Goal: Task Accomplishment & Management: Complete application form

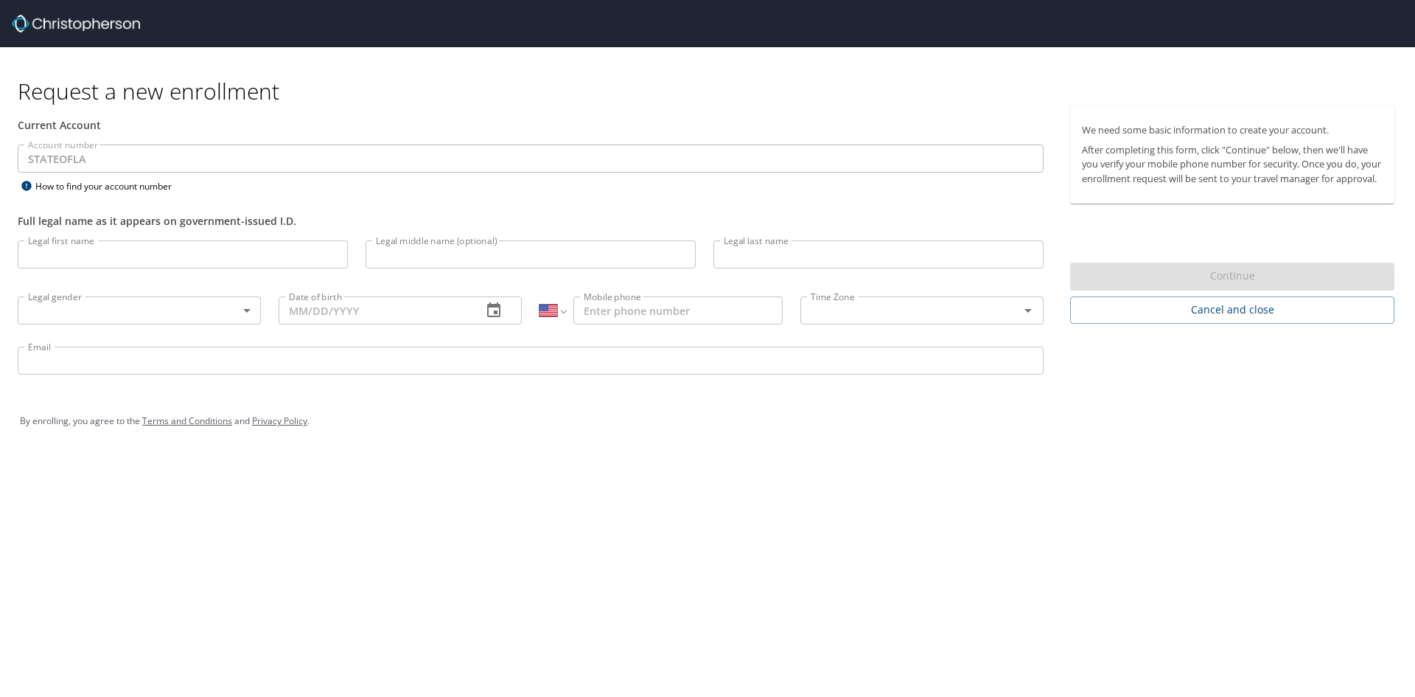
select select "US"
click at [224, 247] on input "Legal first name" at bounding box center [183, 254] width 330 height 28
type input "[PERSON_NAME]"
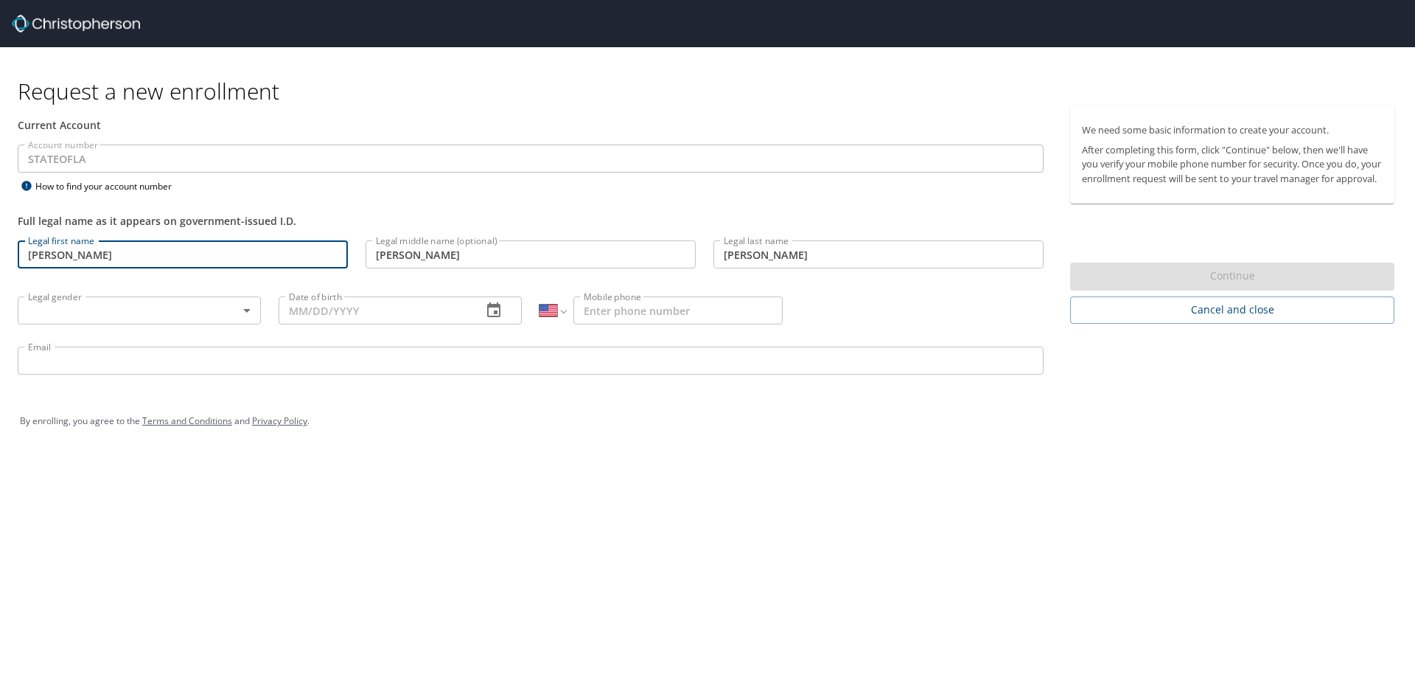
type input "(318) 537-4309"
click at [252, 315] on body "Request a new enrollment Current Account Account number STATEOFLA Account numbe…" at bounding box center [707, 348] width 1415 height 697
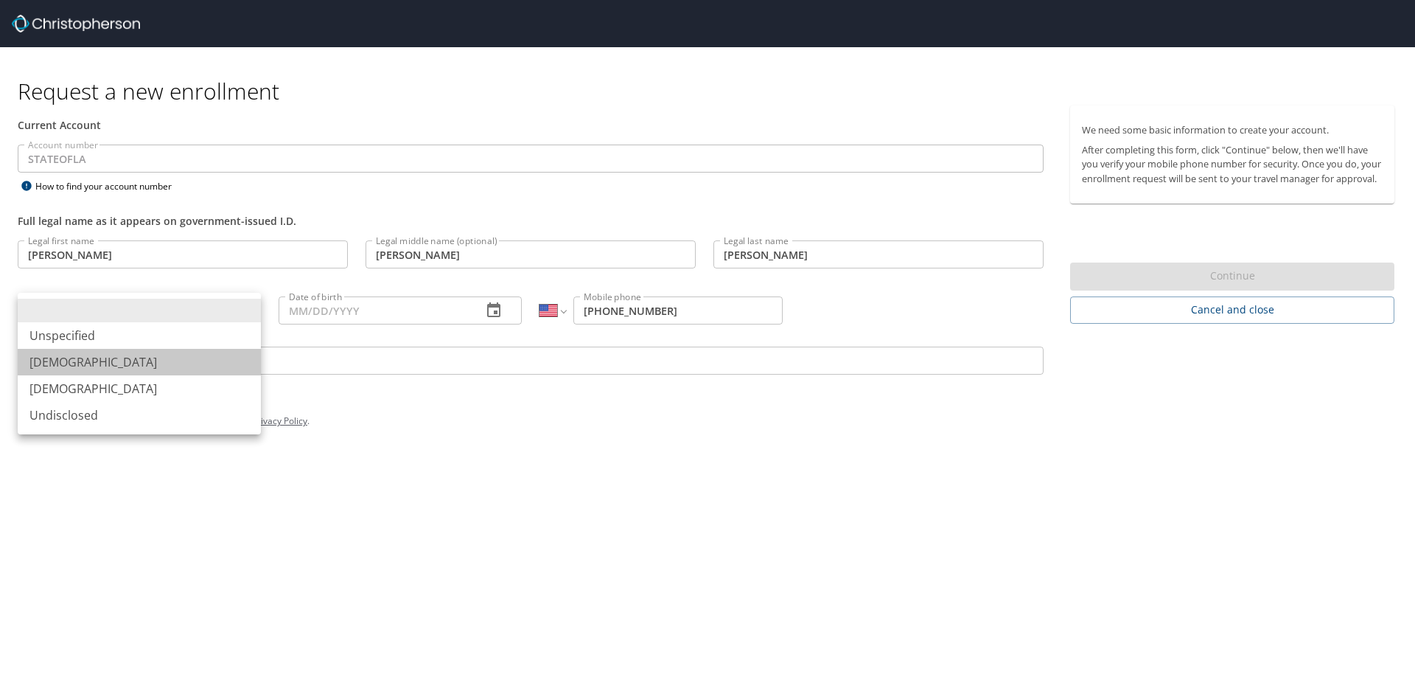
click at [70, 365] on li "Male" at bounding box center [139, 362] width 243 height 27
type input "Male"
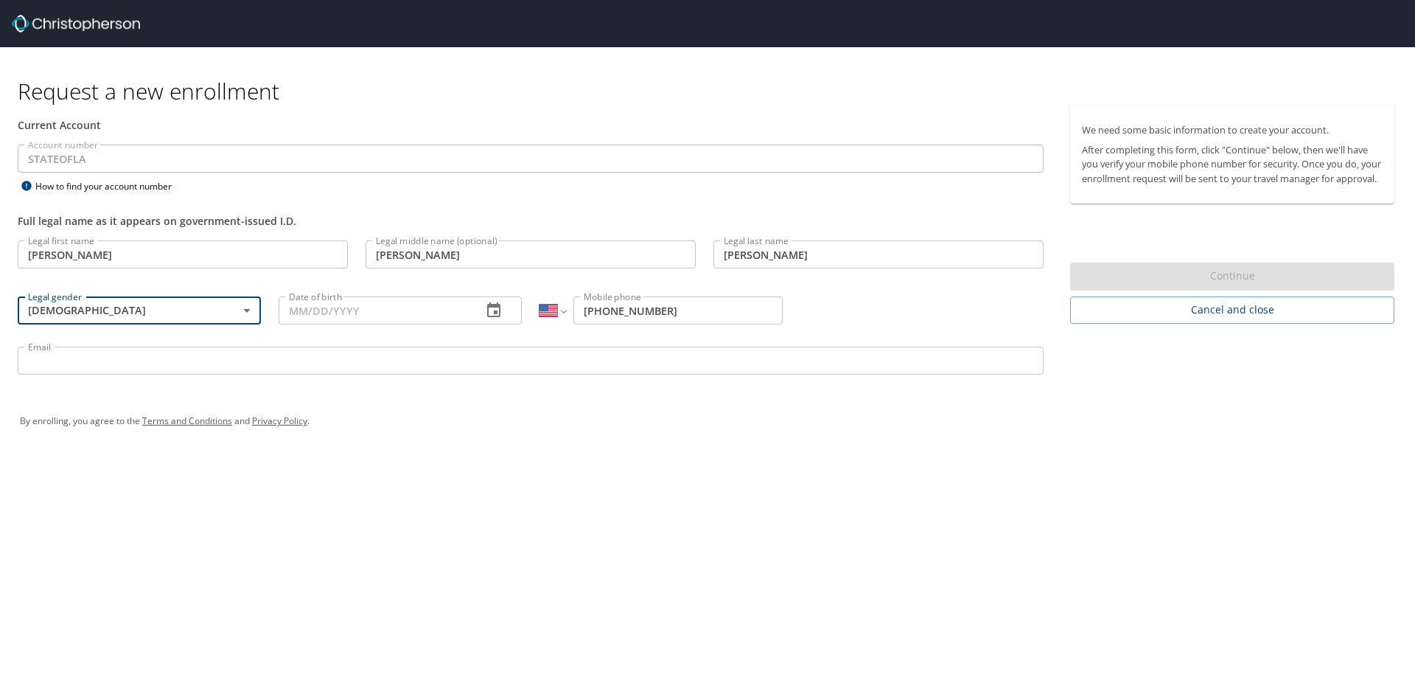
click at [490, 313] on icon "button" at bounding box center [494, 310] width 18 height 18
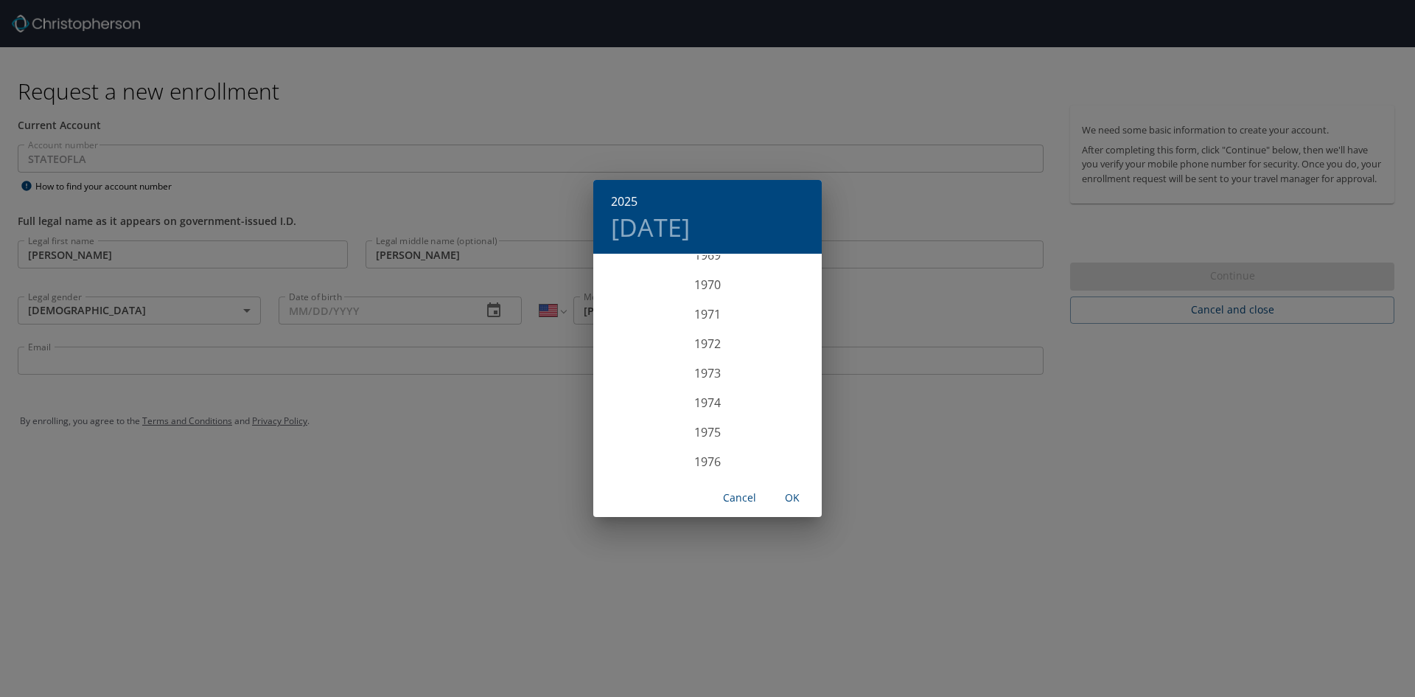
scroll to position [2152, 0]
click at [708, 415] on div "1977" at bounding box center [707, 416] width 229 height 29
click at [787, 282] on div "Mar" at bounding box center [784, 282] width 76 height 55
click at [764, 363] on p "11" at bounding box center [766, 359] width 10 height 10
click at [793, 498] on span "OK" at bounding box center [792, 498] width 35 height 18
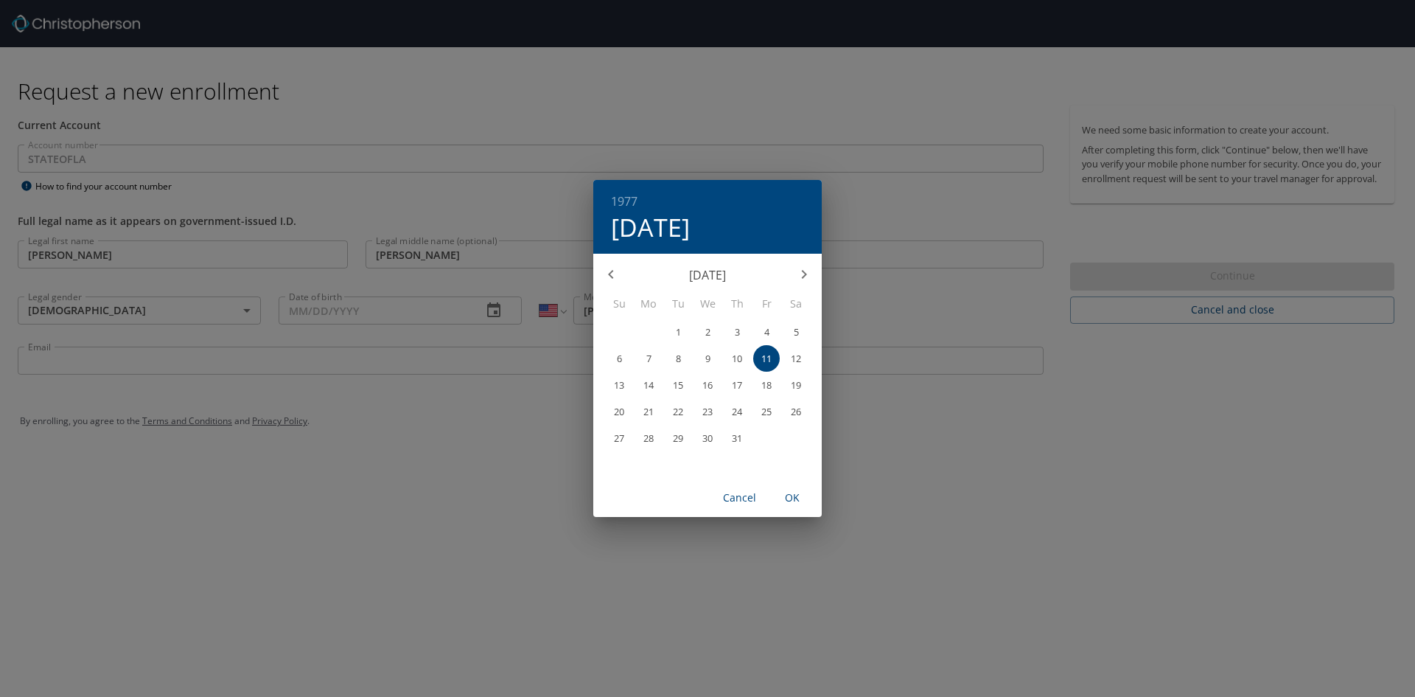
type input "03/11/1977"
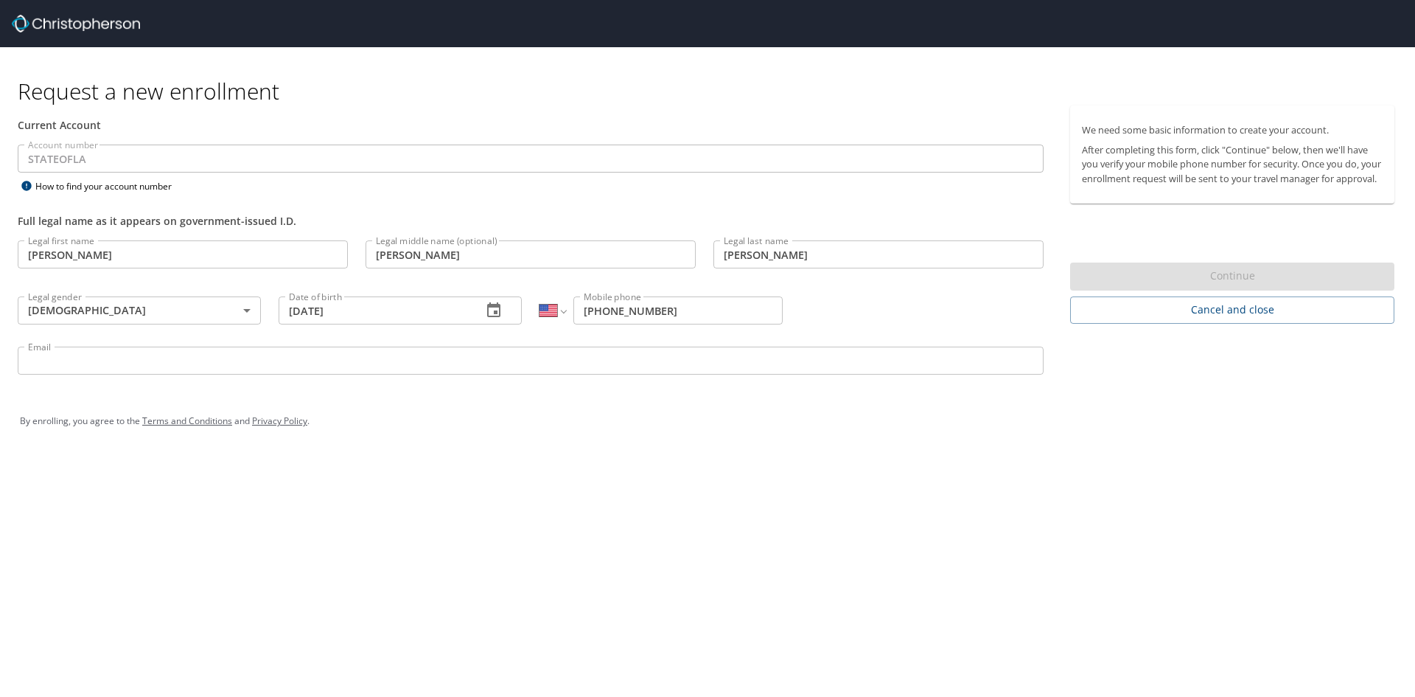
click at [541, 366] on input "Email" at bounding box center [531, 360] width 1026 height 28
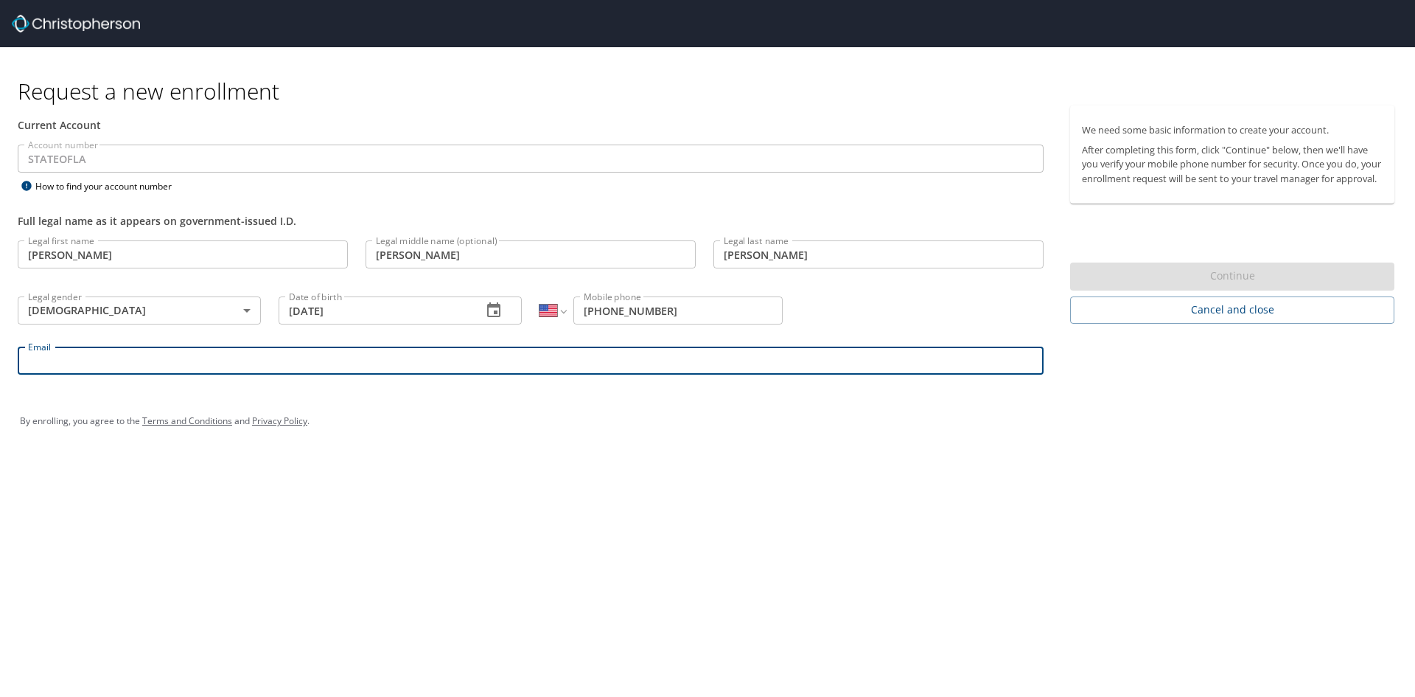
type input "perkinst@latech.edu"
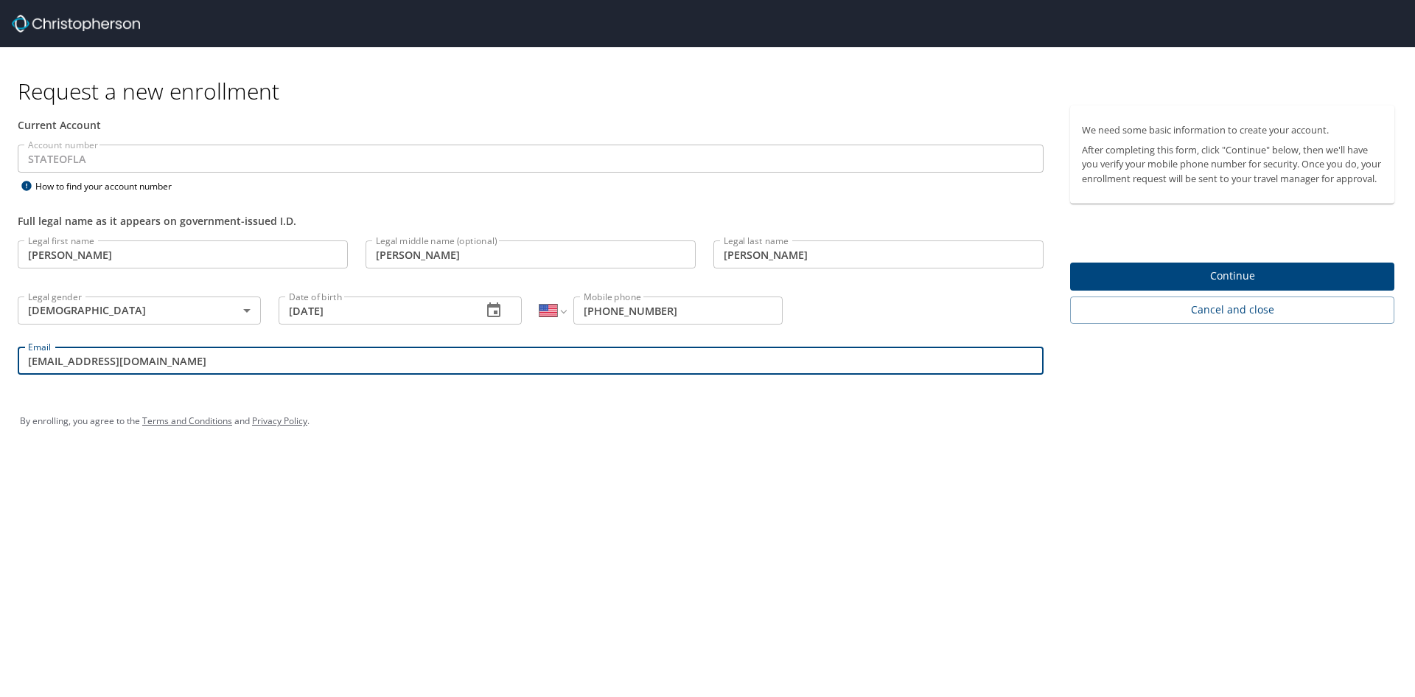
click at [1233, 285] on span "Continue" at bounding box center [1232, 276] width 301 height 18
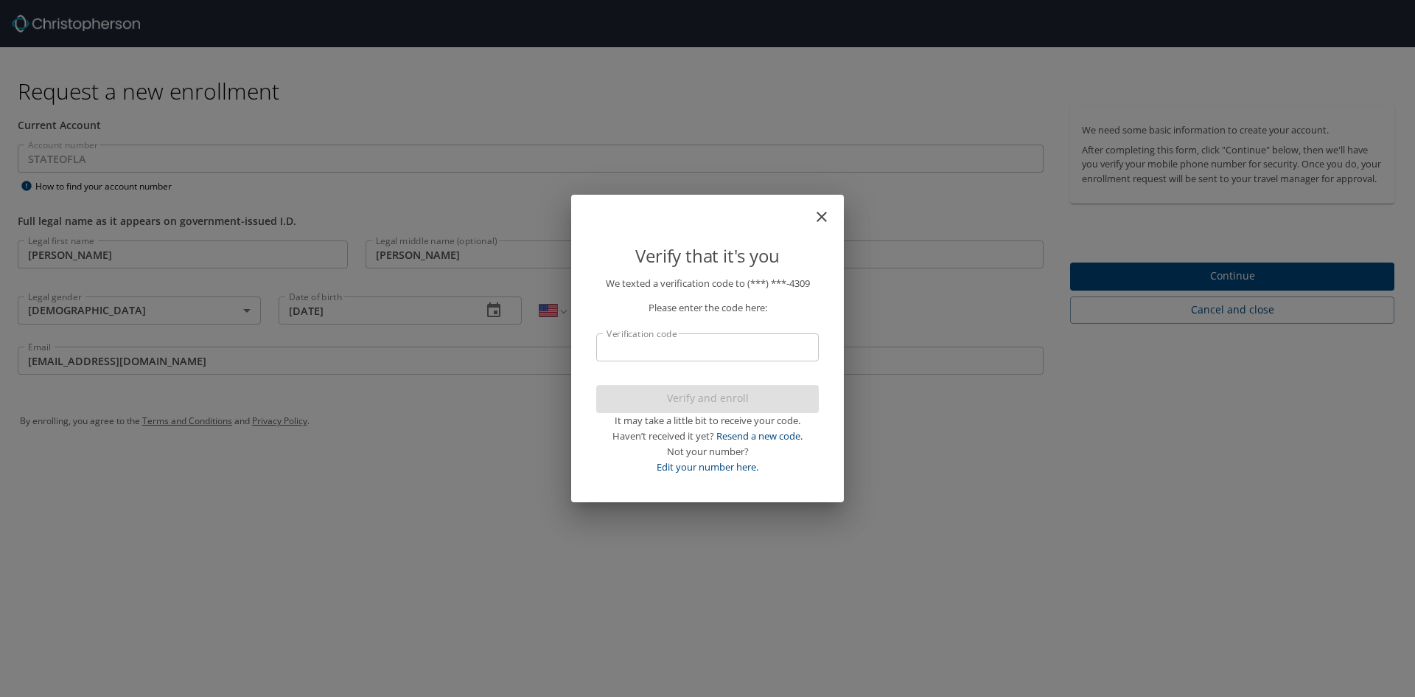
click at [756, 341] on input "Verification code" at bounding box center [707, 347] width 223 height 28
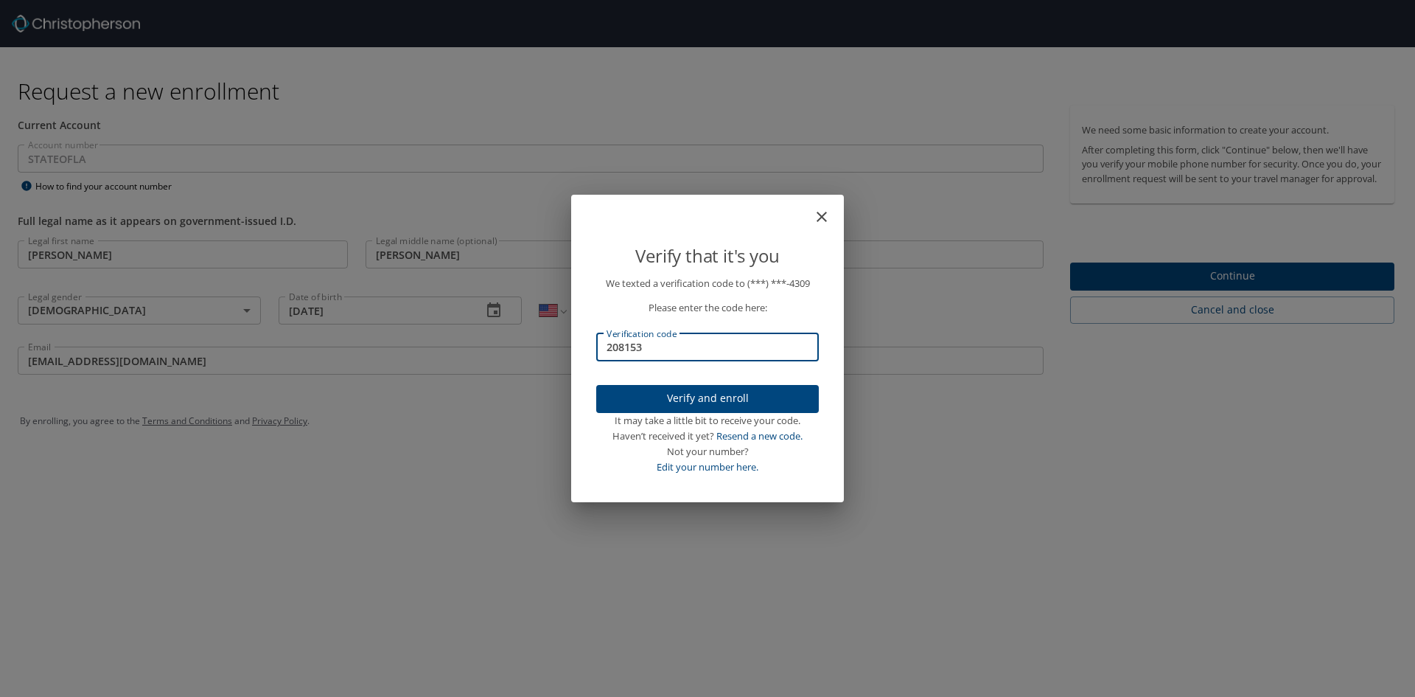
type input "208153"
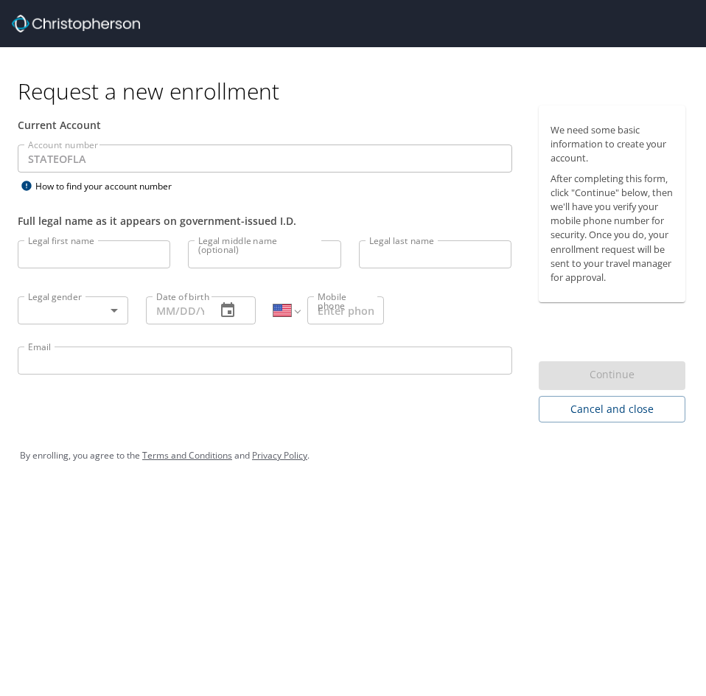
select select "US"
click at [147, 255] on input "Legal first name" at bounding box center [94, 254] width 153 height 28
type input "Thomas"
type input "Martin"
type input "Perkins"
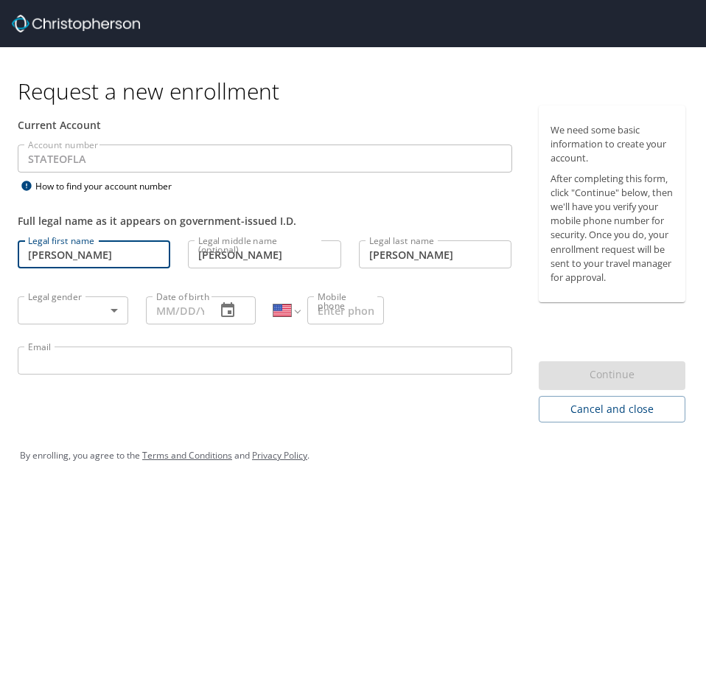
type input "(318) 537-4309"
click at [186, 312] on input "Date of birth" at bounding box center [175, 310] width 59 height 28
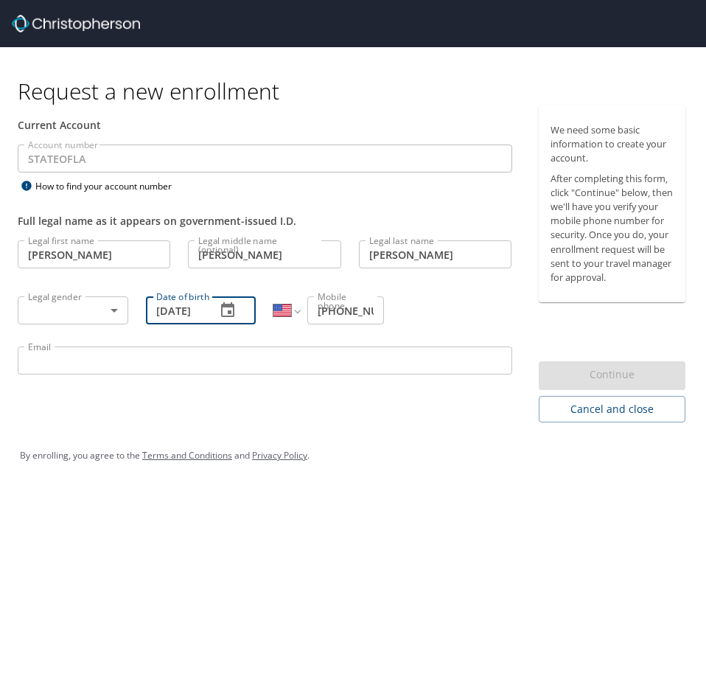
scroll to position [0, 8]
type input "03/11/1977"
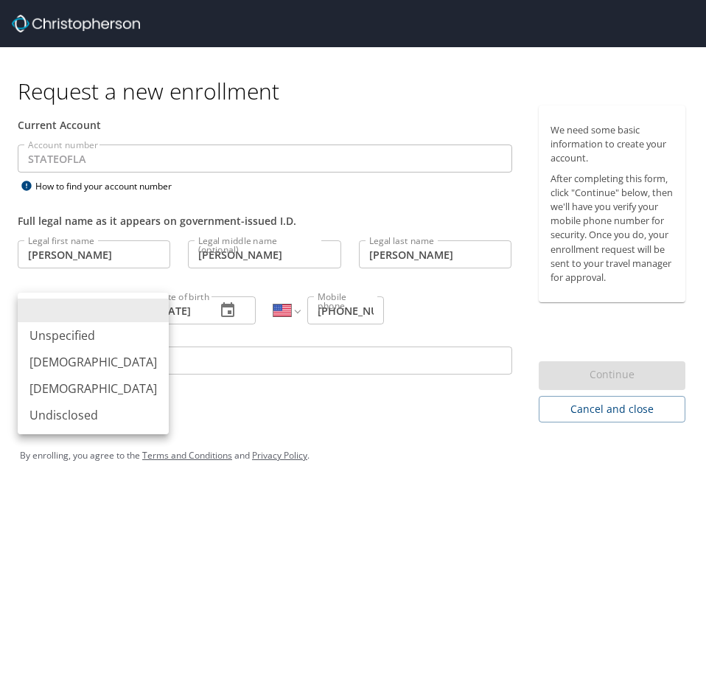
click at [114, 312] on body "Request a new enrollment Current Account Account number STATEOFLA Account numbe…" at bounding box center [353, 348] width 706 height 696
click at [72, 364] on li "Male" at bounding box center [93, 362] width 151 height 27
type input "Male"
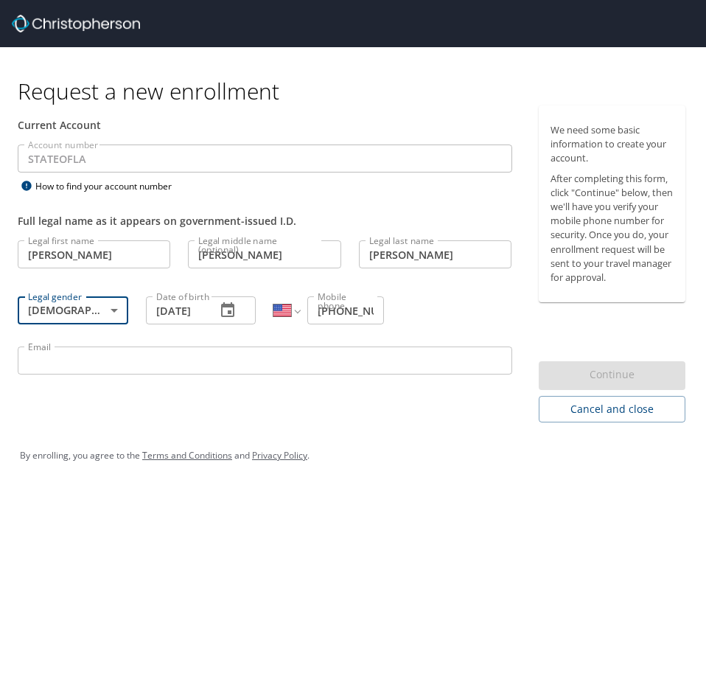
click at [165, 366] on input "Email" at bounding box center [265, 360] width 495 height 28
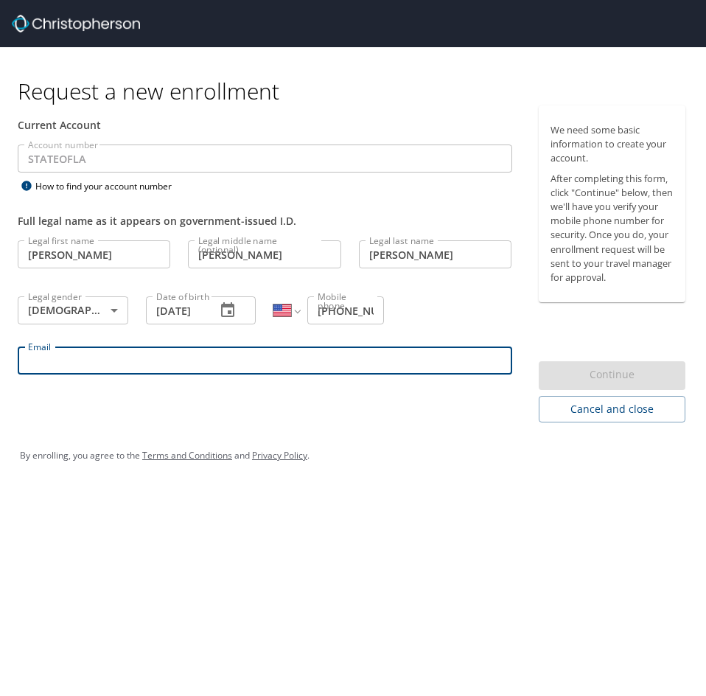
type input "perkinst@latech.edu"
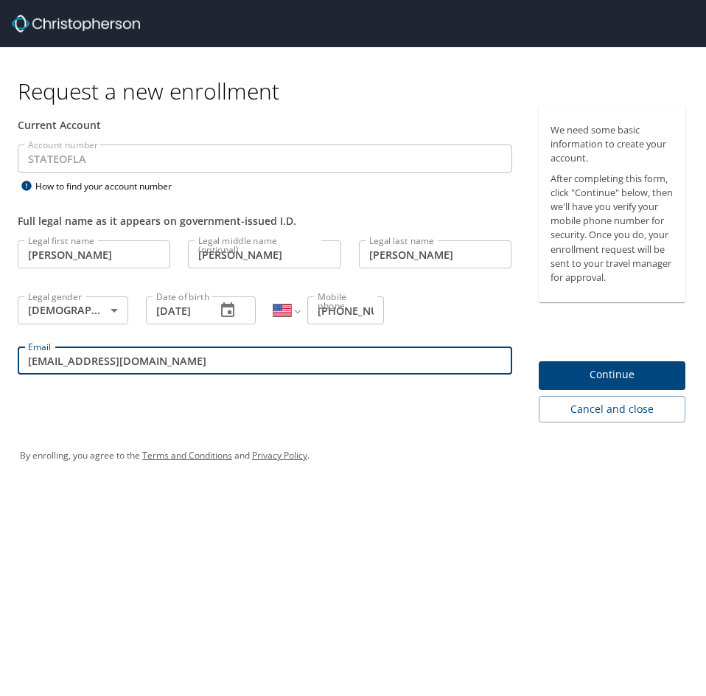
click at [609, 377] on span "Continue" at bounding box center [613, 375] width 124 height 18
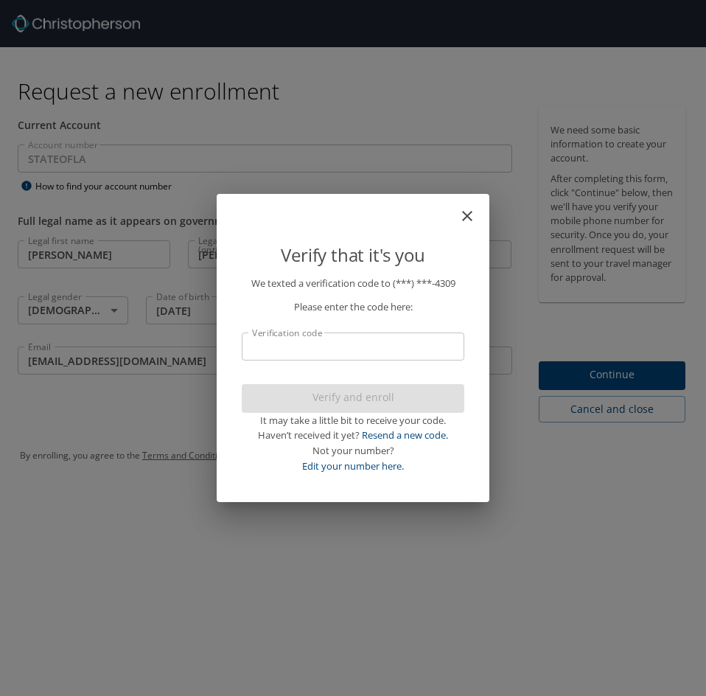
click at [401, 348] on input "Verification code" at bounding box center [353, 346] width 223 height 28
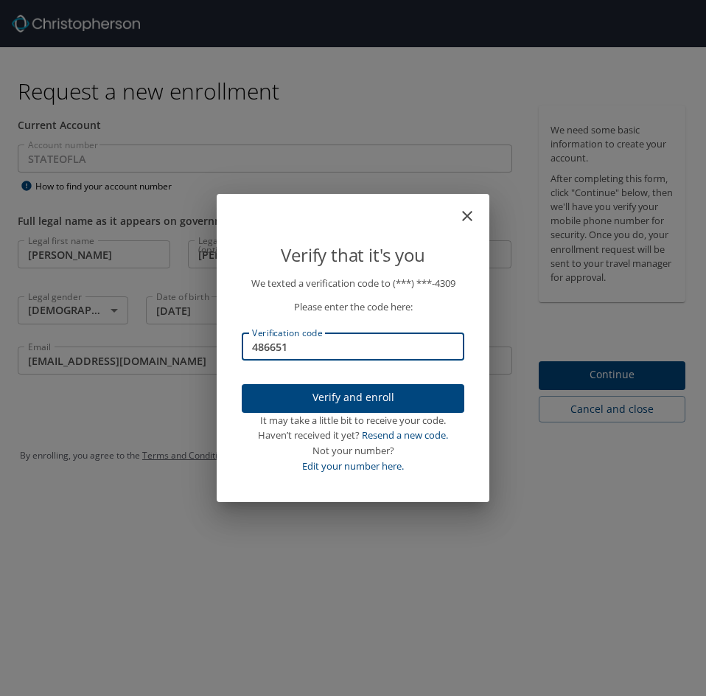
type input "486651"
click at [372, 403] on span "Verify and enroll" at bounding box center [353, 397] width 199 height 18
click at [602, 374] on div "Verify that it's you We texted a verification code to (***) ***- 4309 Please en…" at bounding box center [353, 348] width 706 height 696
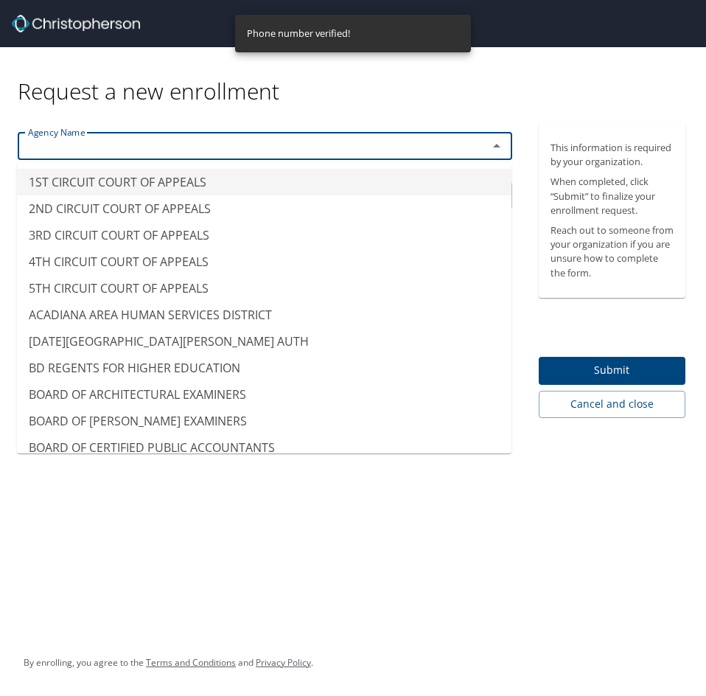
click at [271, 148] on input "text" at bounding box center [243, 145] width 442 height 19
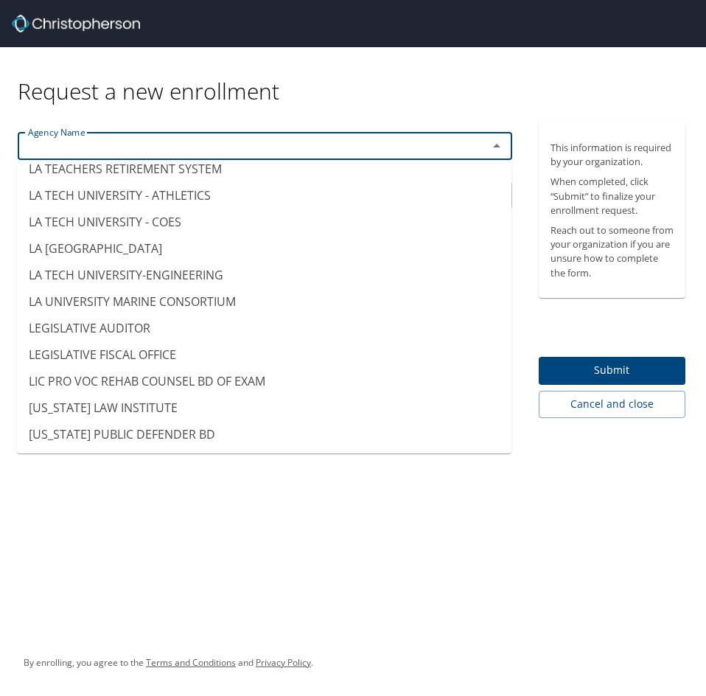
scroll to position [6708, 0]
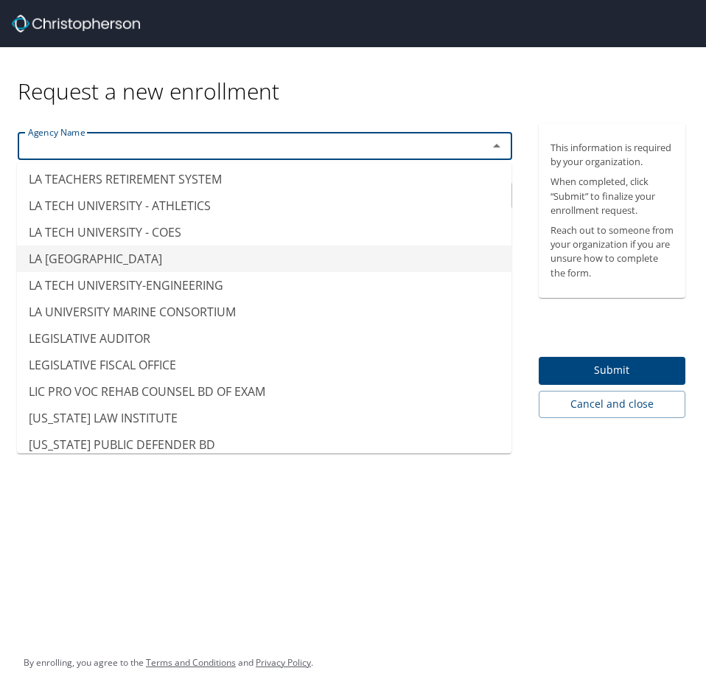
click at [160, 245] on li "LA TECH UNIVERSITY - MAIN" at bounding box center [264, 258] width 495 height 27
type input "LA TECH UNIVERSITY - MAIN"
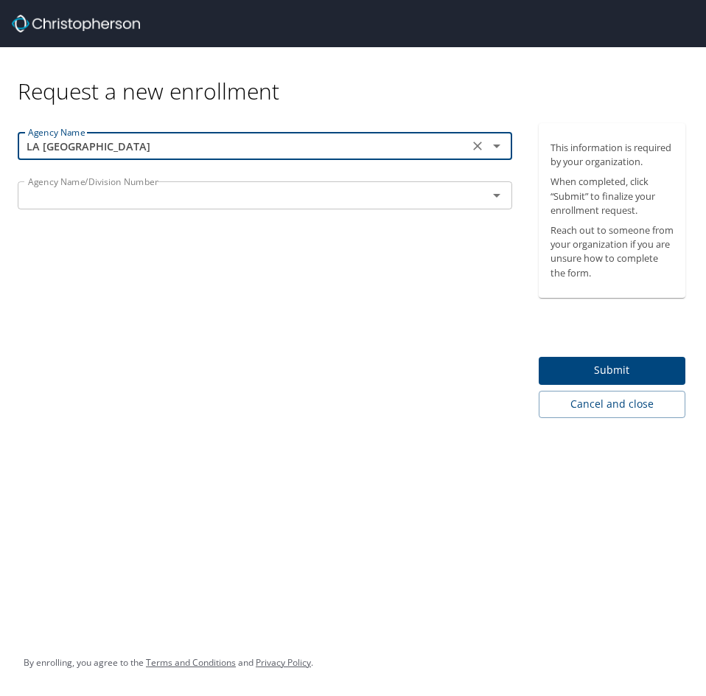
click at [231, 201] on input "text" at bounding box center [243, 195] width 442 height 19
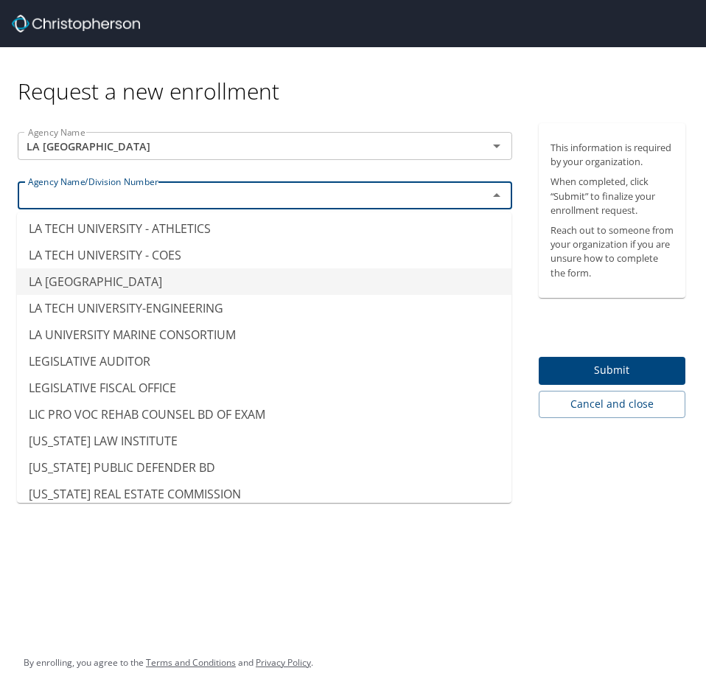
scroll to position [6634, 0]
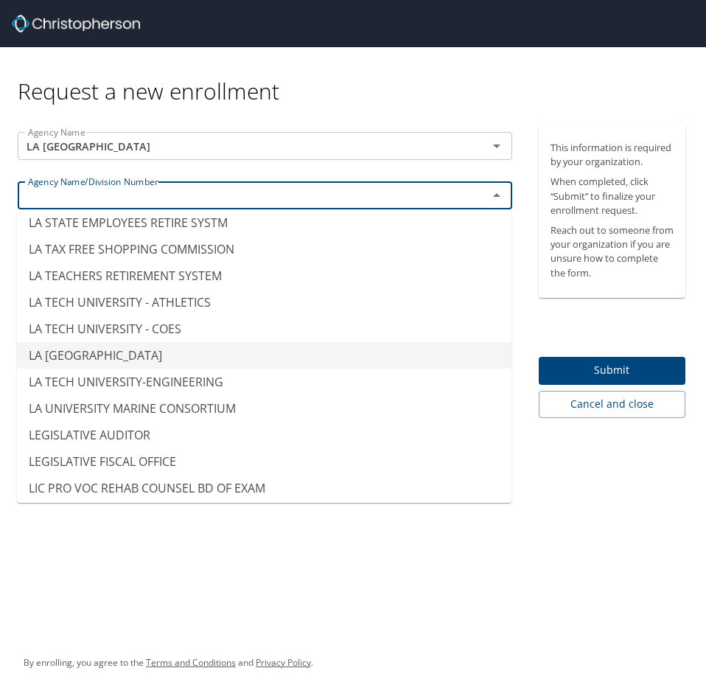
click at [188, 342] on li "LA TECH UNIVERSITY - MAIN" at bounding box center [264, 355] width 495 height 27
type input "LA TECH UNIVERSITY - MAIN"
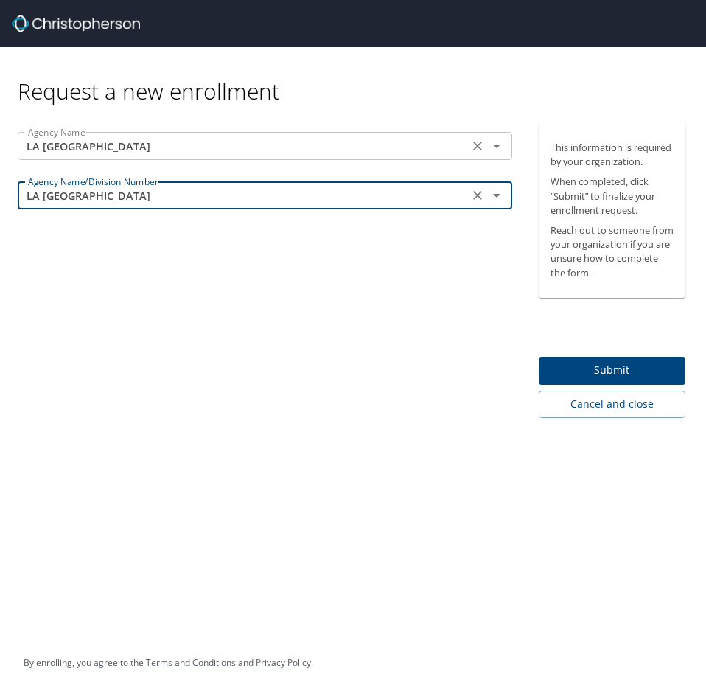
click at [266, 149] on input "LA TECH UNIVERSITY - MAIN" at bounding box center [243, 145] width 442 height 19
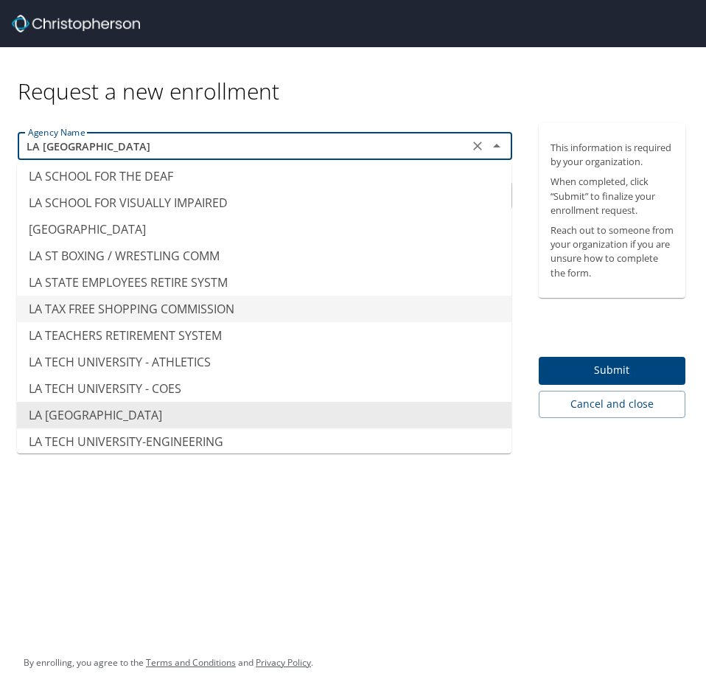
scroll to position [6586, 0]
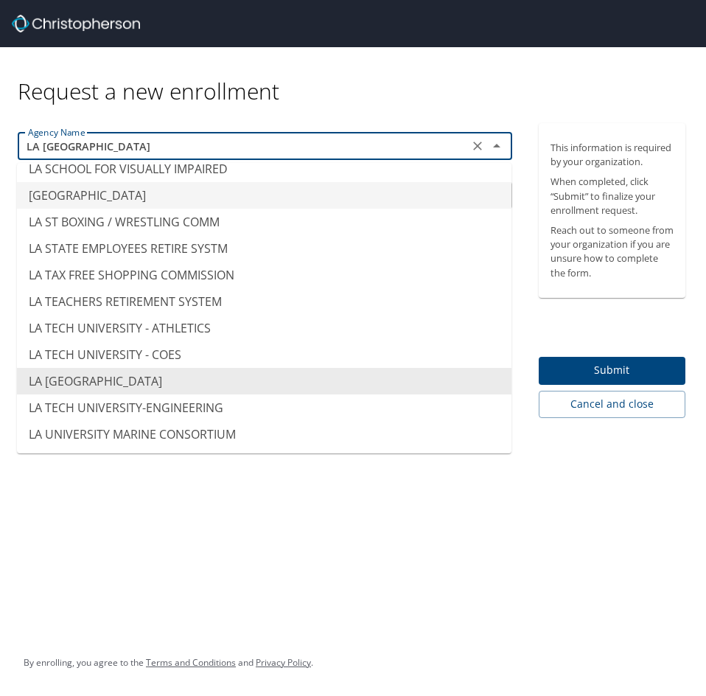
type input "LA SPECIAL EDUCATION CENTER"
click at [388, 84] on div "Request a new enrollment" at bounding box center [358, 76] width 680 height 58
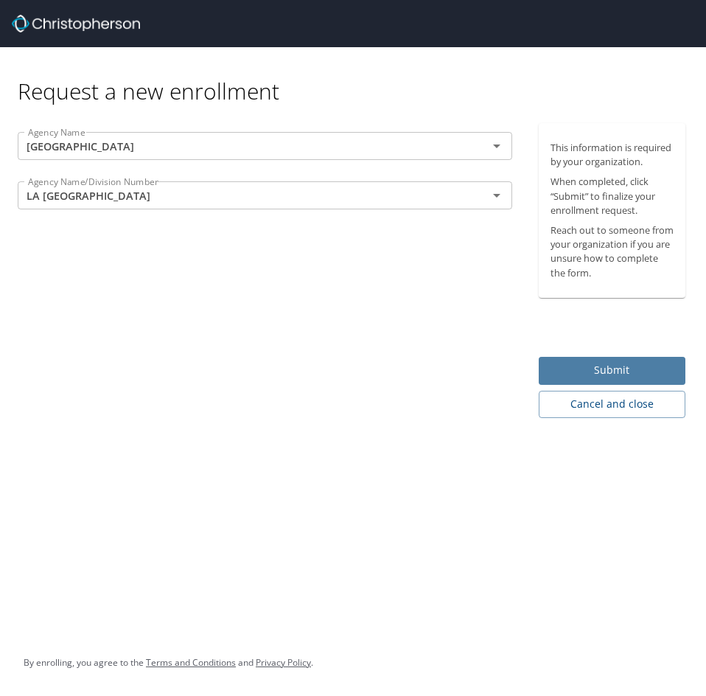
click at [604, 367] on span "Submit" at bounding box center [613, 370] width 124 height 18
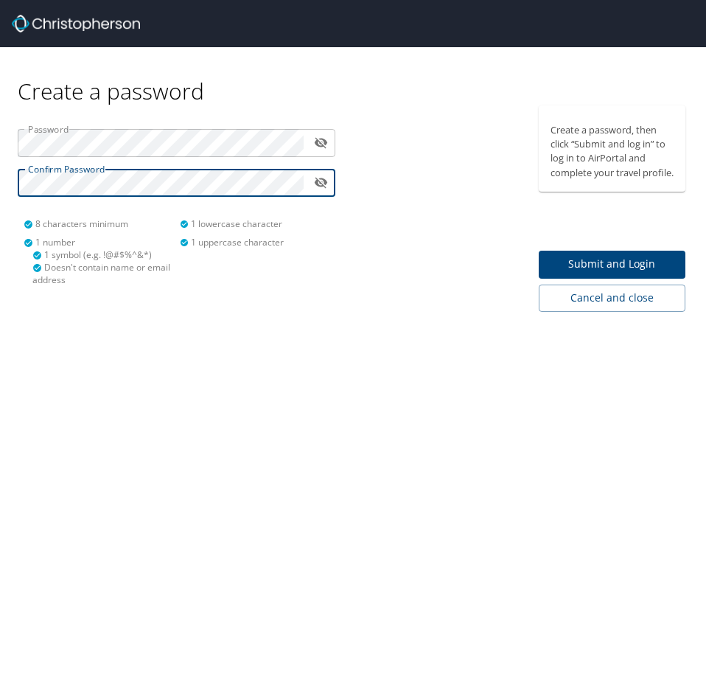
click at [634, 273] on span "Submit and Login" at bounding box center [613, 264] width 124 height 18
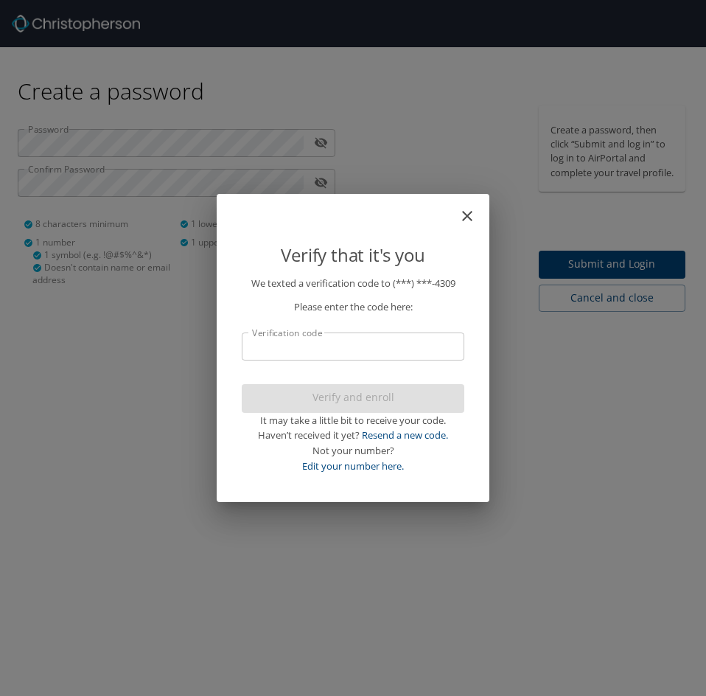
click at [435, 339] on input "Verification code" at bounding box center [353, 346] width 223 height 28
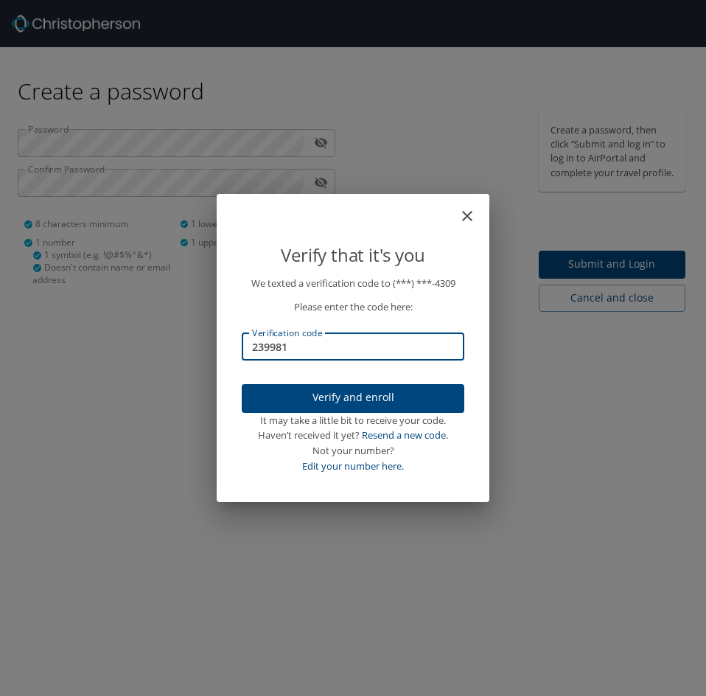
type input "239981"
click at [378, 400] on span "Verify and enroll" at bounding box center [353, 397] width 199 height 18
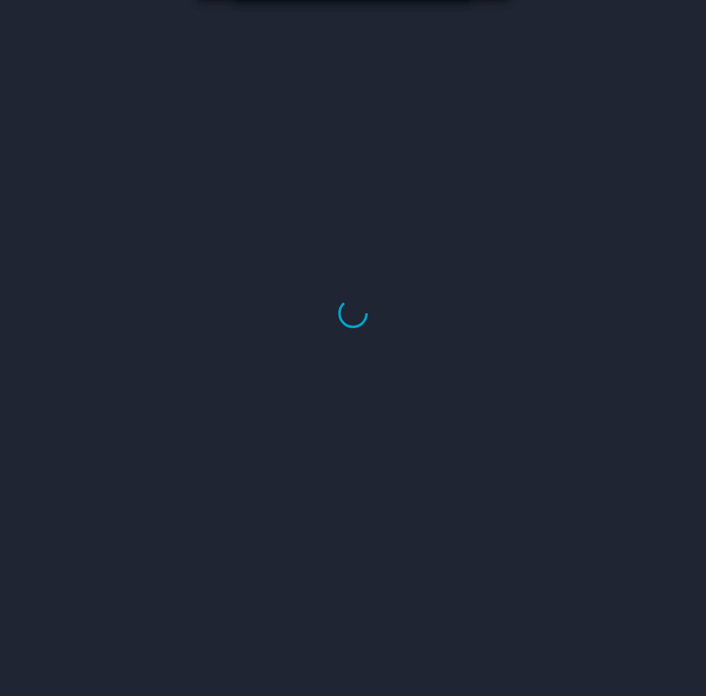
select select "US"
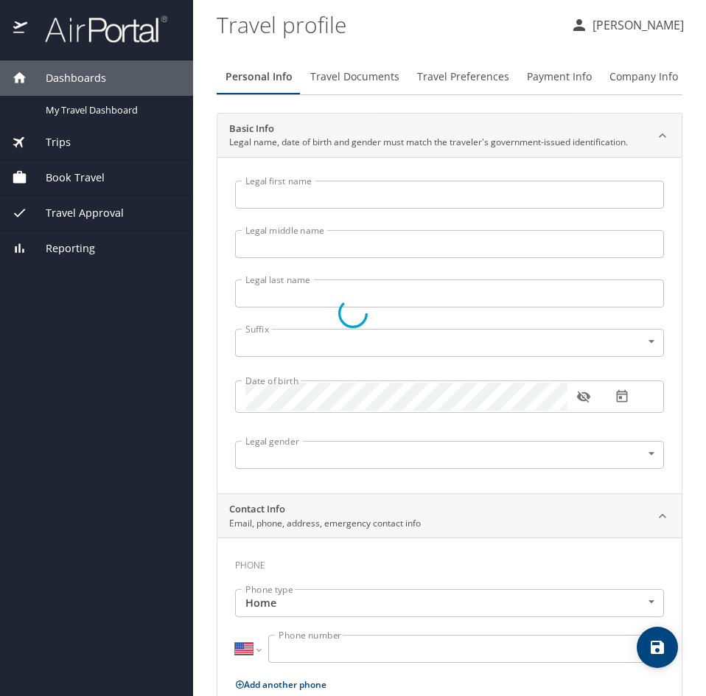
type input "Thomas"
type input "Martin"
type input "Perkins"
type input "Male"
select select "US"
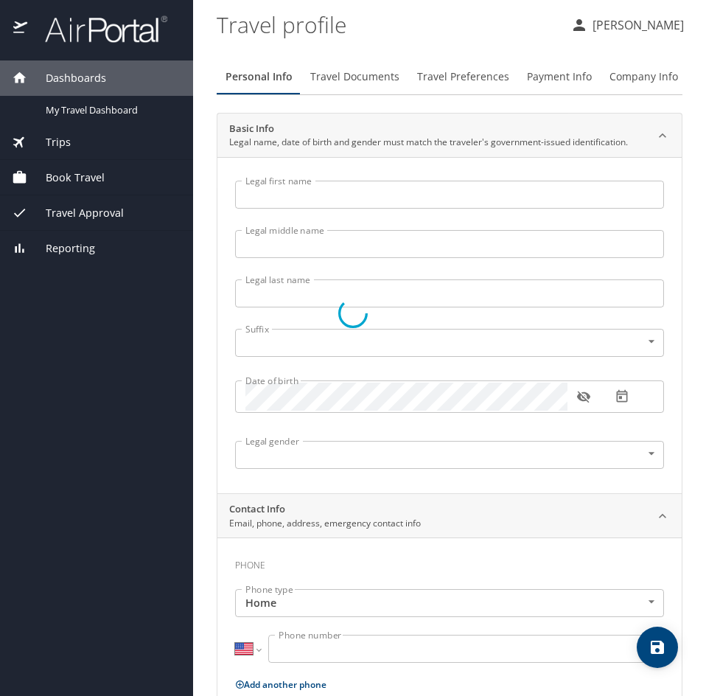
select select "US"
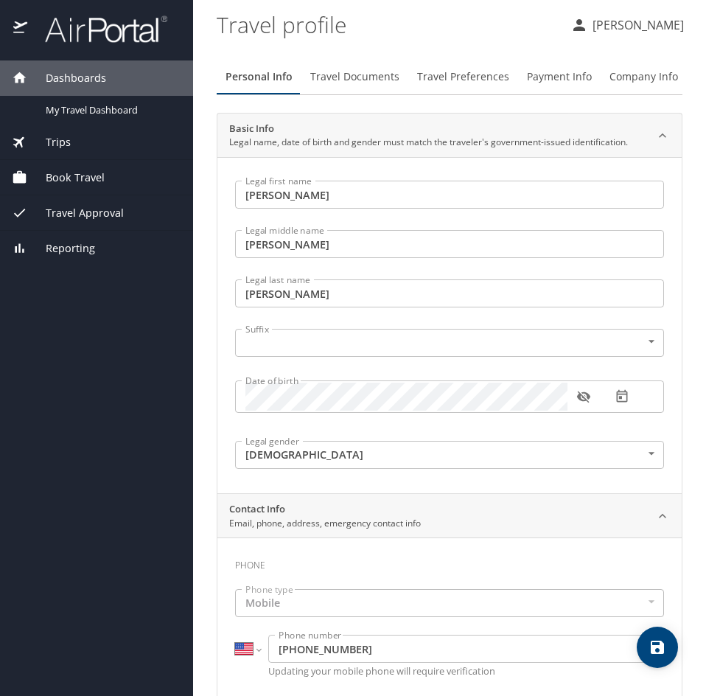
click at [643, 343] on body "Dashboards My Travel Dashboard Trips Current / Future Trips Past Trips Trips Mi…" at bounding box center [353, 348] width 706 height 696
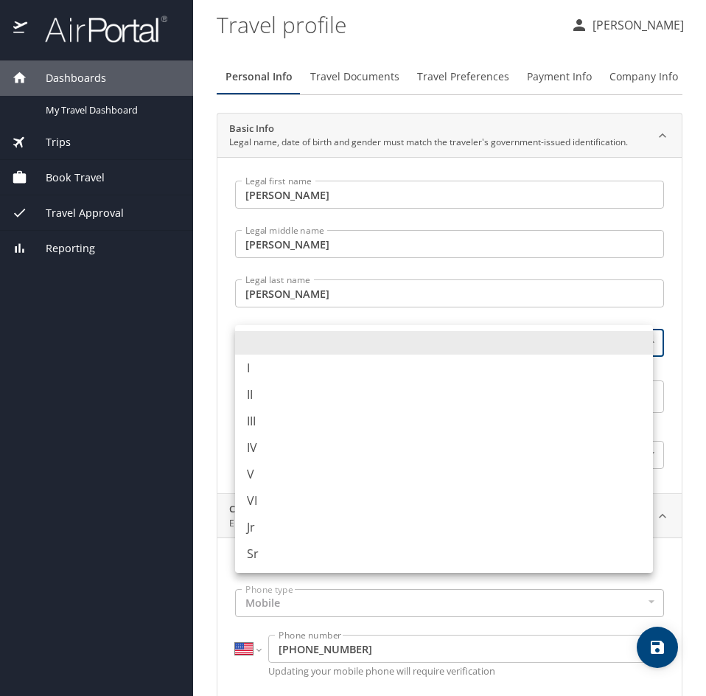
click at [663, 287] on div at bounding box center [353, 348] width 706 height 696
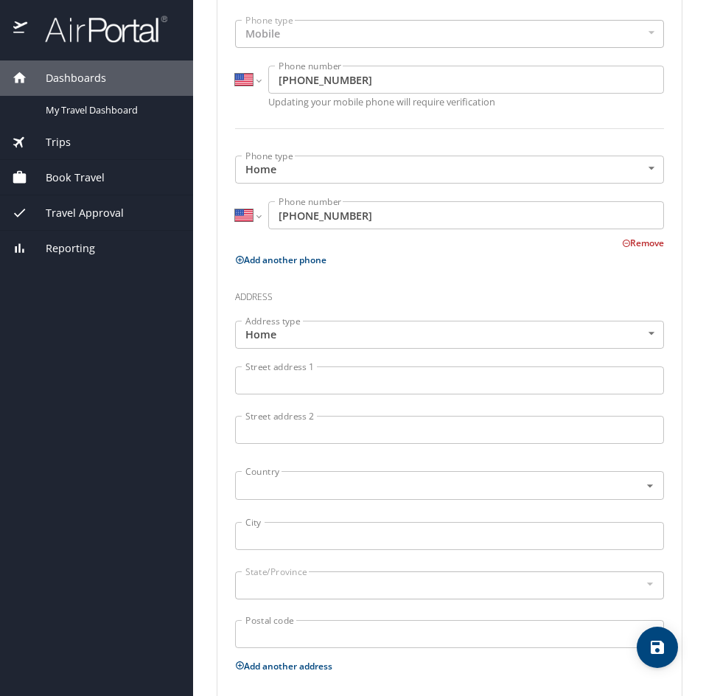
scroll to position [590, 0]
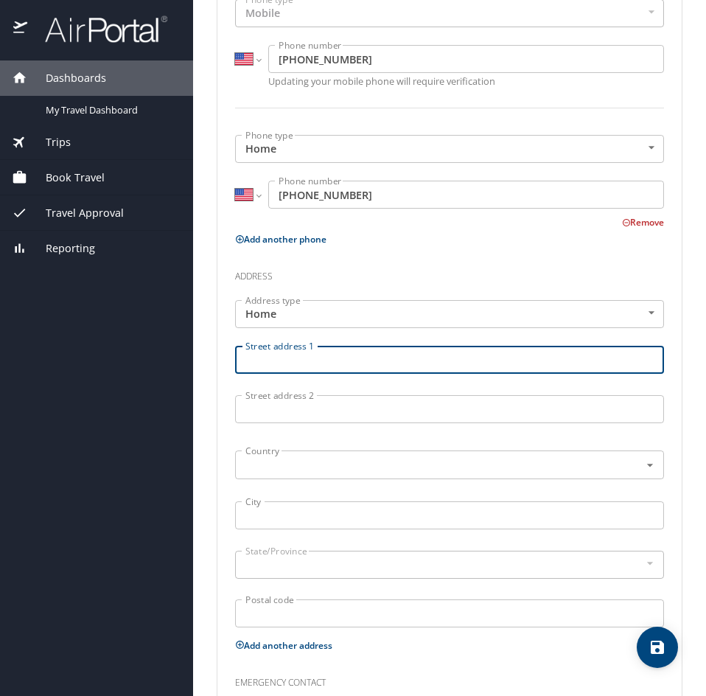
click at [568, 355] on input "Street address 1" at bounding box center [449, 360] width 429 height 28
type input "901 Arkansas Rd"
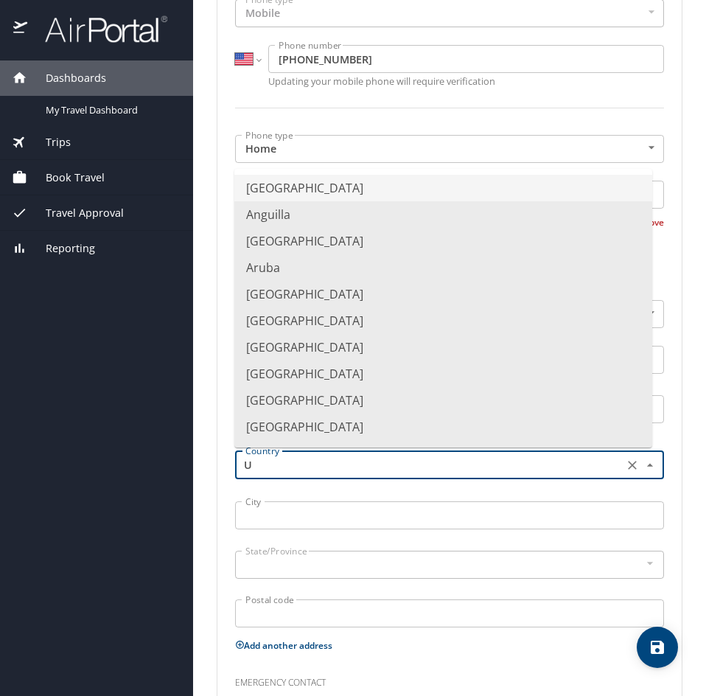
click at [383, 189] on li "United States of America" at bounding box center [443, 188] width 418 height 27
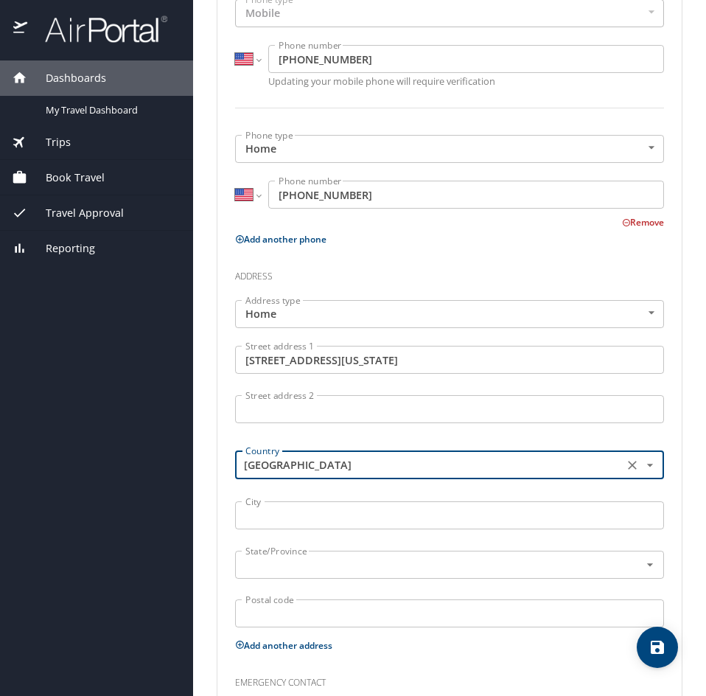
type input "United States of America"
click at [362, 520] on input "City" at bounding box center [449, 515] width 429 height 28
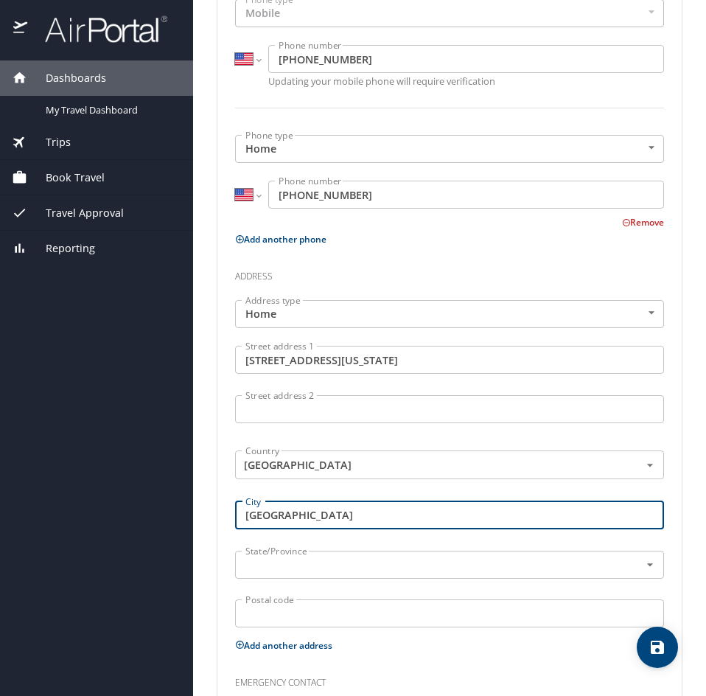
type input "West Monroe"
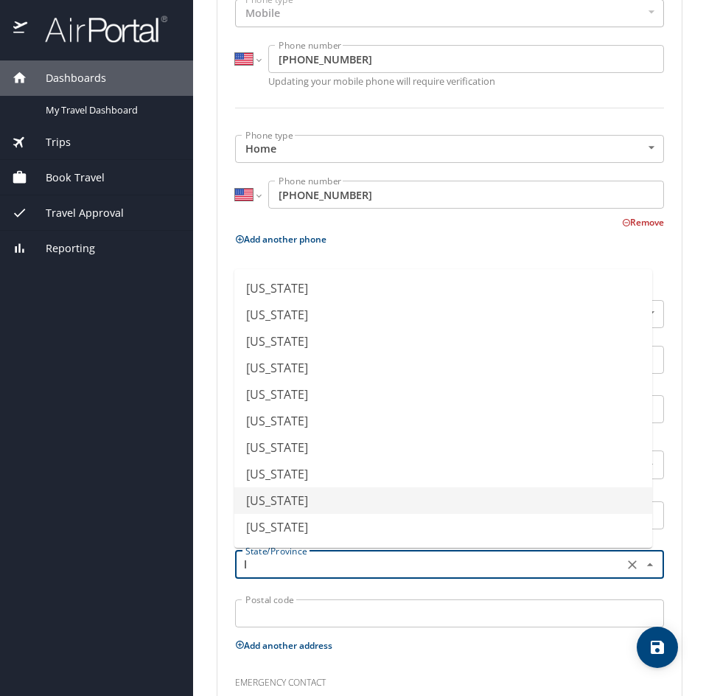
click at [262, 501] on li "Louisiana" at bounding box center [443, 500] width 418 height 27
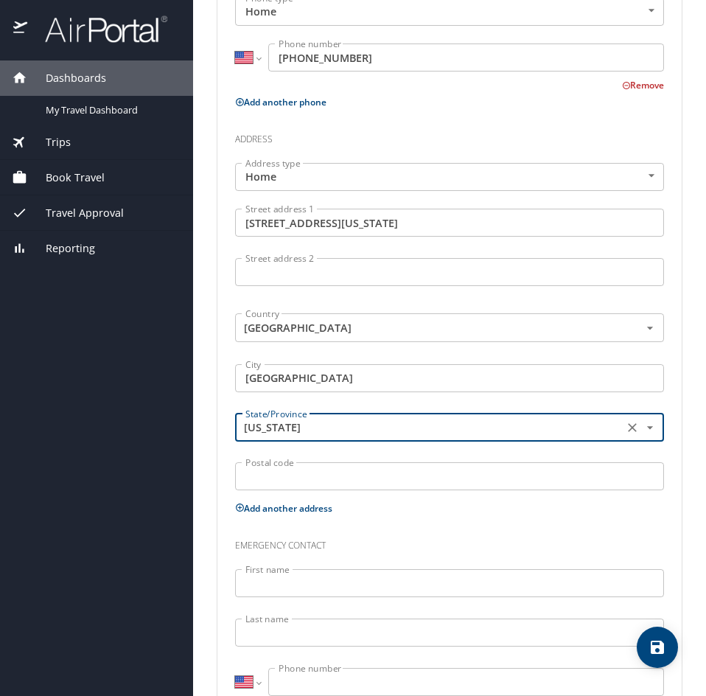
scroll to position [737, 0]
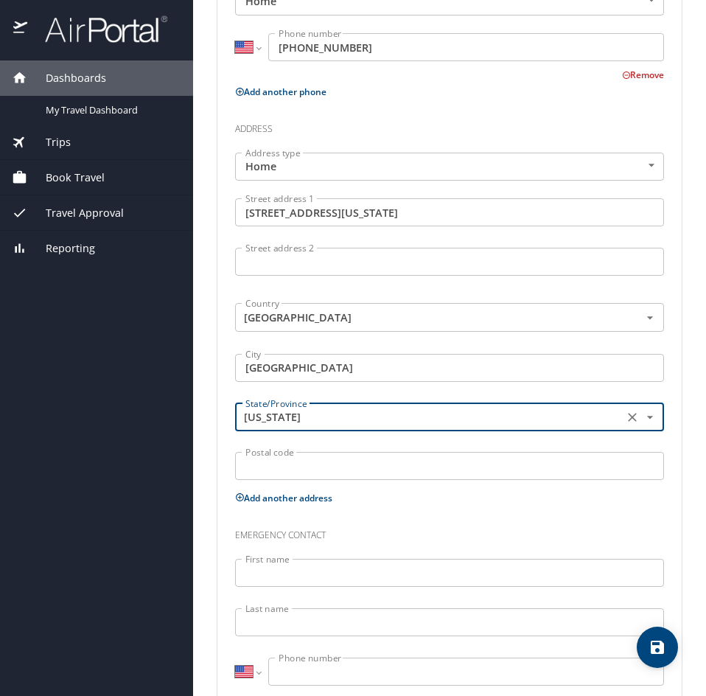
type input "Louisiana"
click at [377, 470] on input "Postal code" at bounding box center [449, 466] width 429 height 28
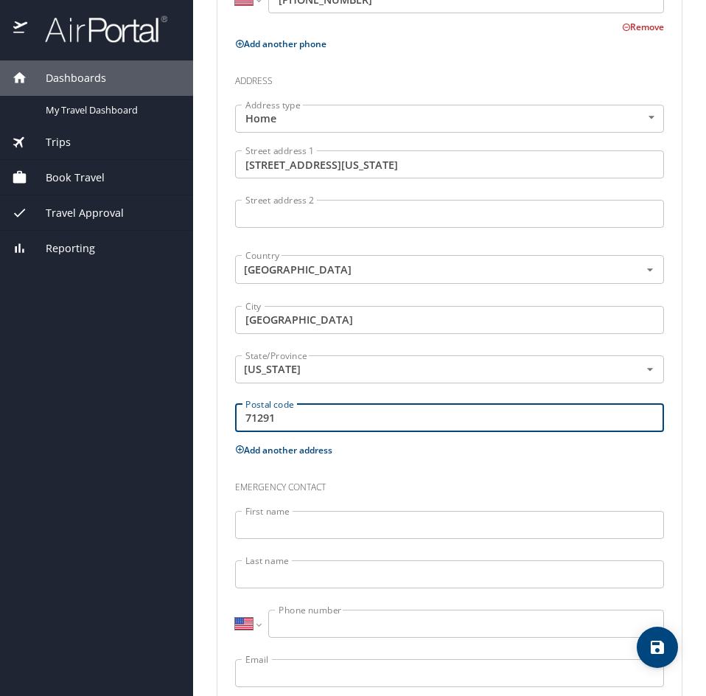
scroll to position [825, 0]
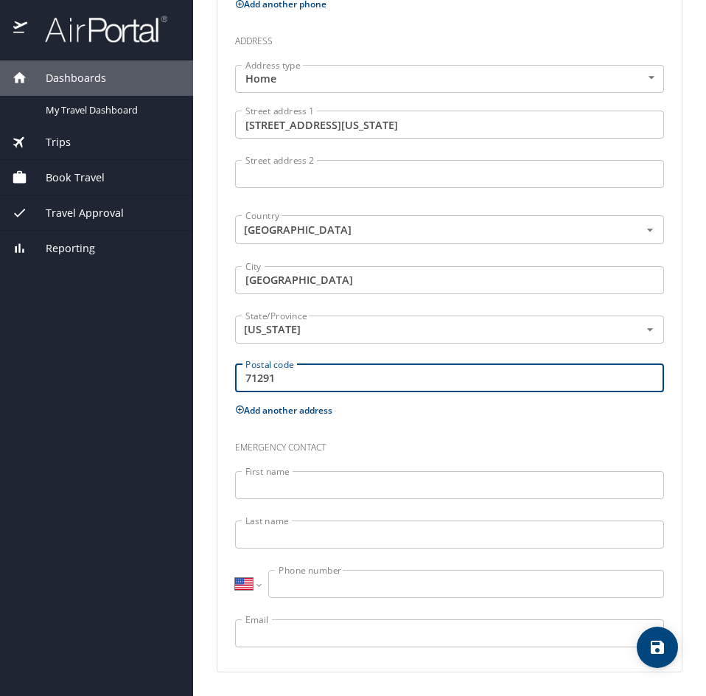
type input "71291"
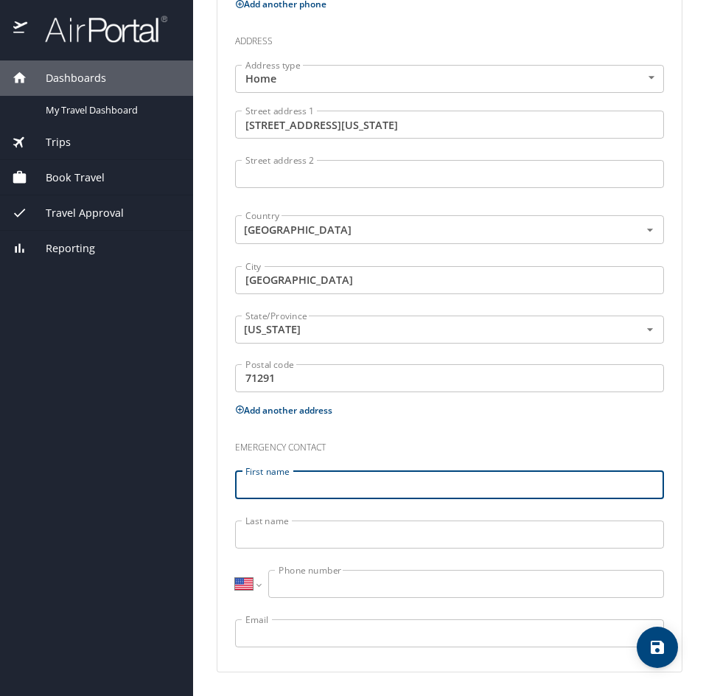
click at [399, 483] on input "First name" at bounding box center [449, 485] width 429 height 28
type input "JoErin"
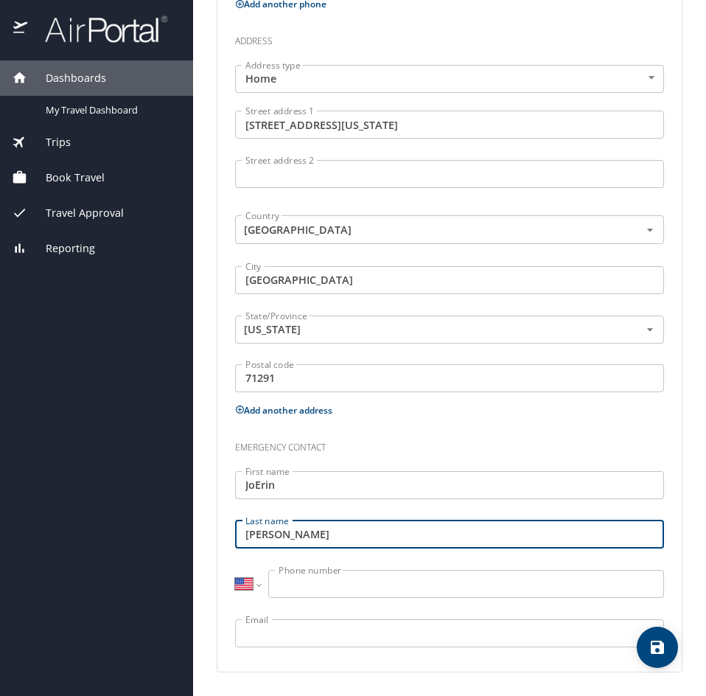
type input "Perkins"
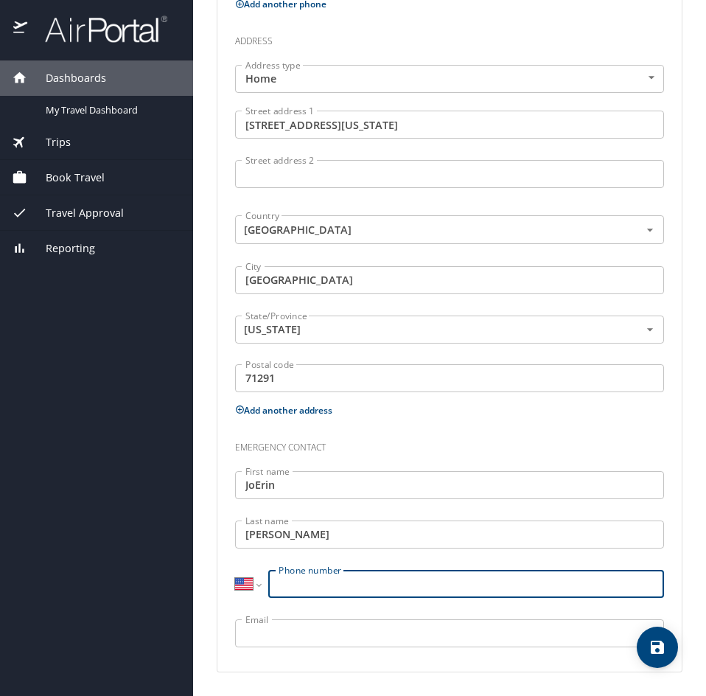
click at [384, 577] on input "Phone number" at bounding box center [466, 584] width 396 height 28
type input "(318) 614-4082"
click at [386, 635] on input "Email" at bounding box center [449, 633] width 429 height 28
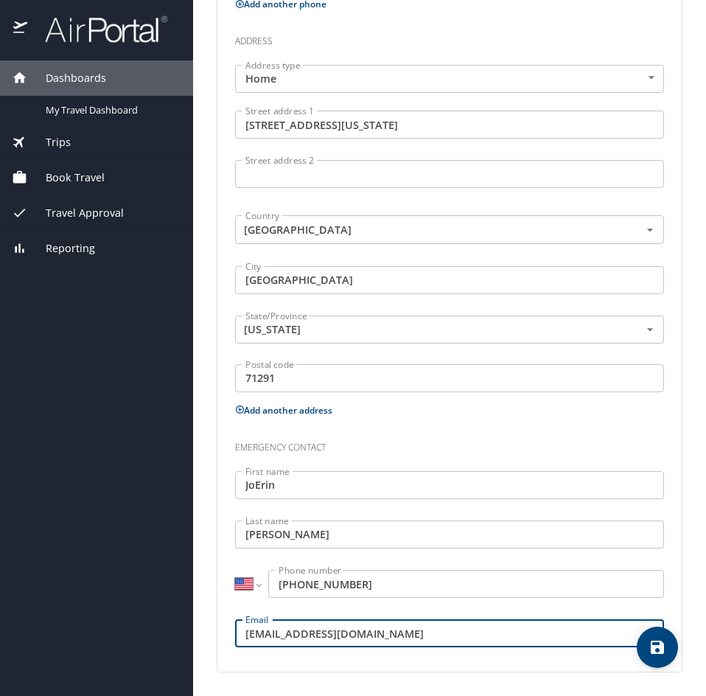
type input "jperkins@wfr.org"
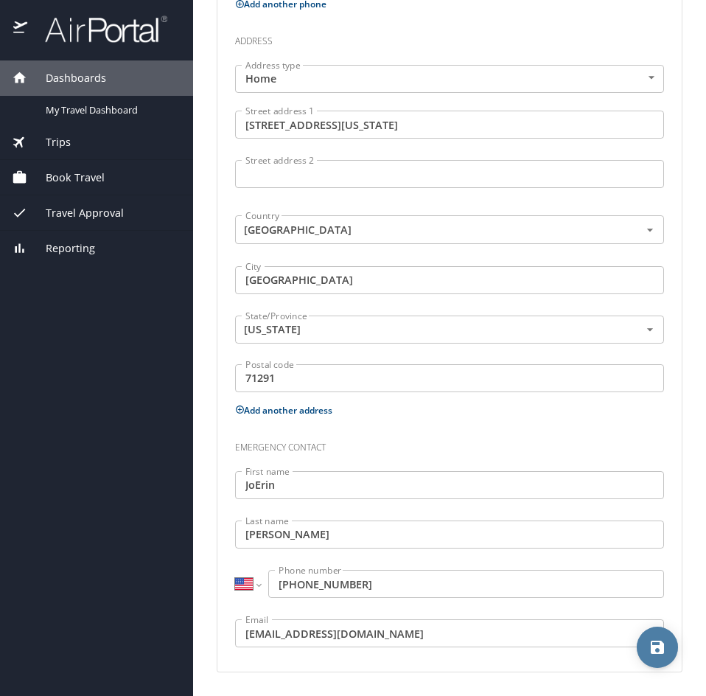
click at [657, 651] on icon "save" at bounding box center [658, 647] width 18 height 18
select select "US"
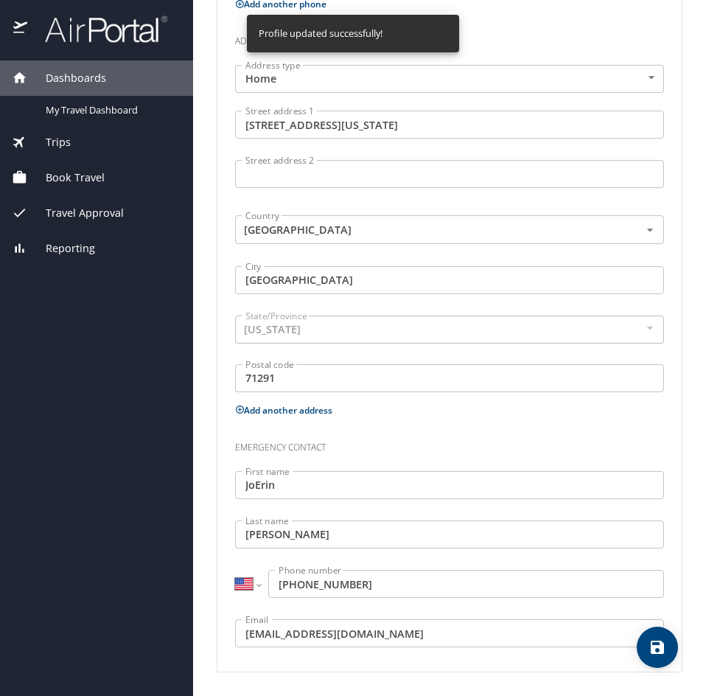
select select "US"
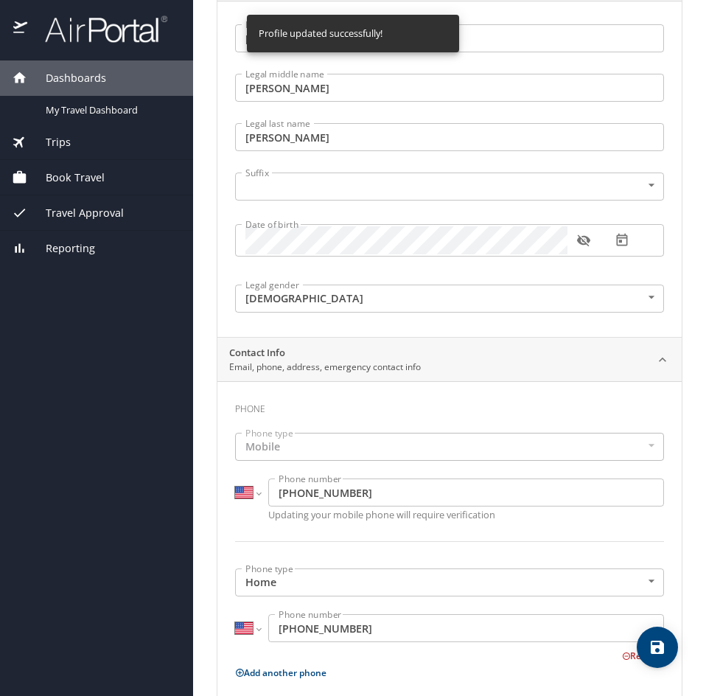
scroll to position [0, 0]
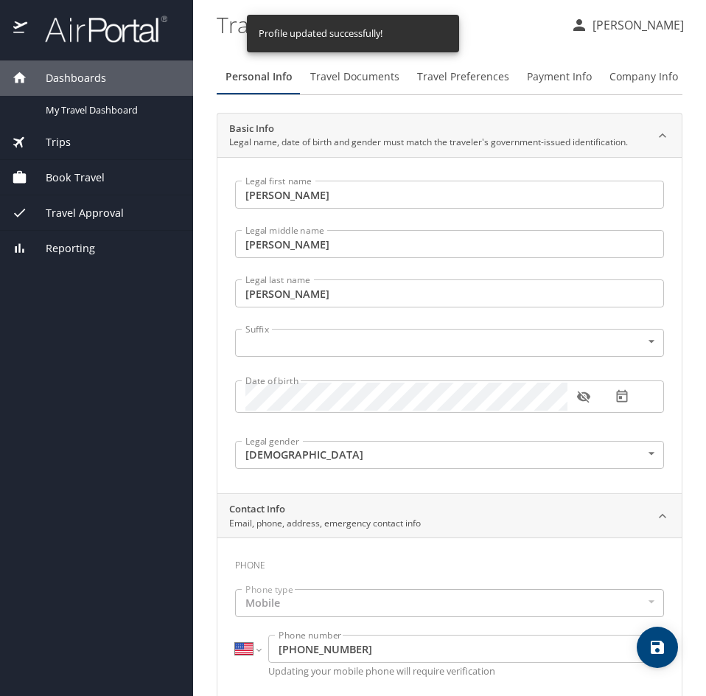
click at [80, 176] on span "Book Travel" at bounding box center [65, 178] width 77 height 16
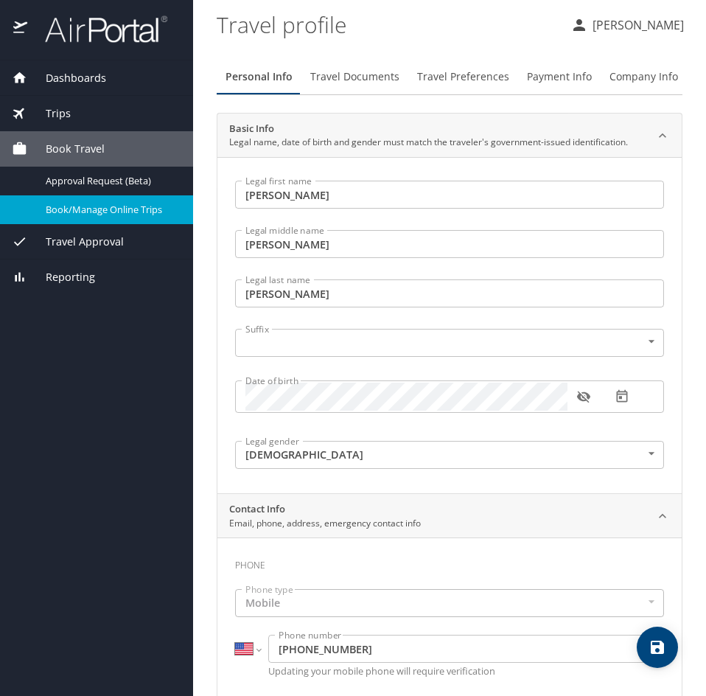
click at [121, 212] on span "Book/Manage Online Trips" at bounding box center [111, 210] width 130 height 14
